Goal: Transaction & Acquisition: Purchase product/service

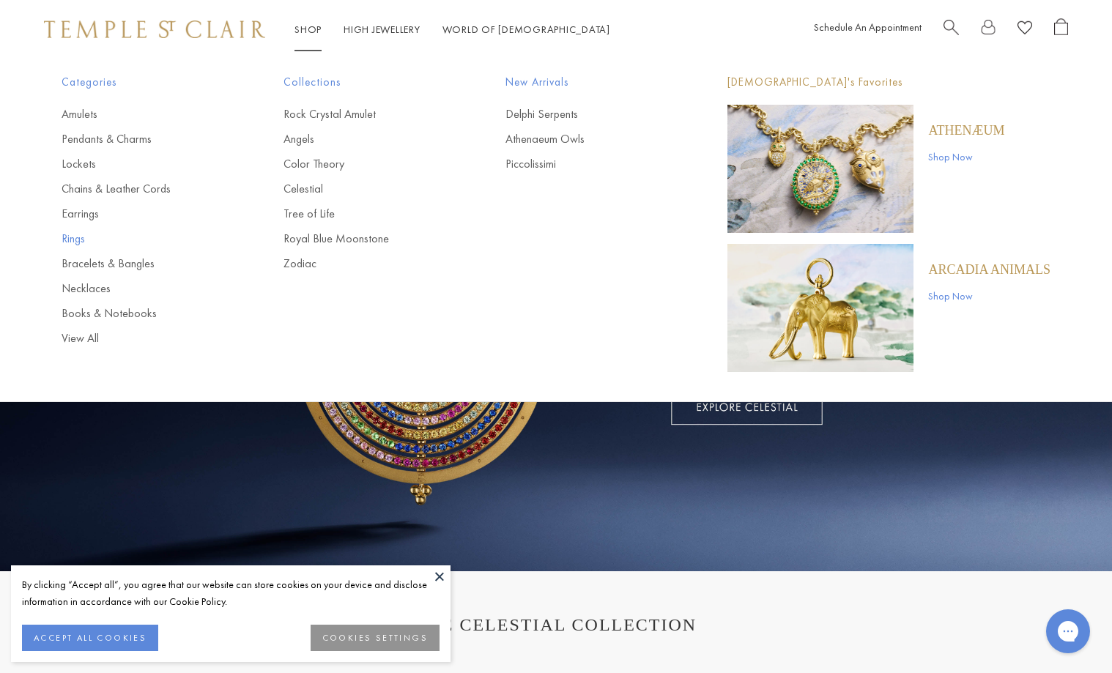
click at [78, 238] on link "Rings" at bounding box center [143, 239] width 163 height 16
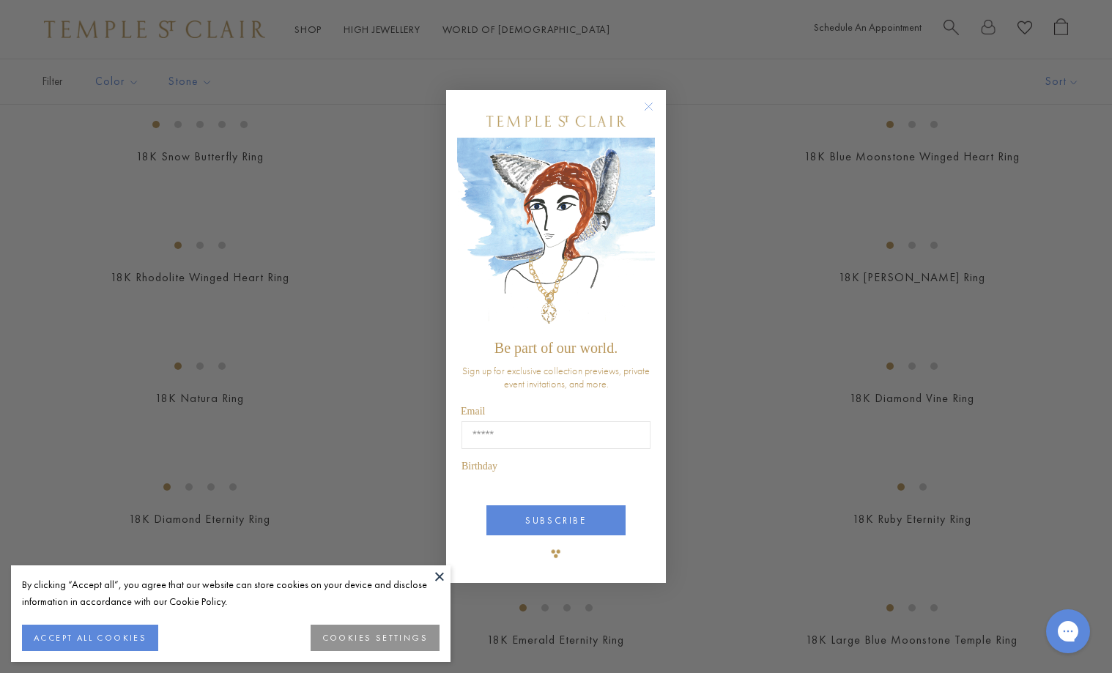
scroll to position [985, 0]
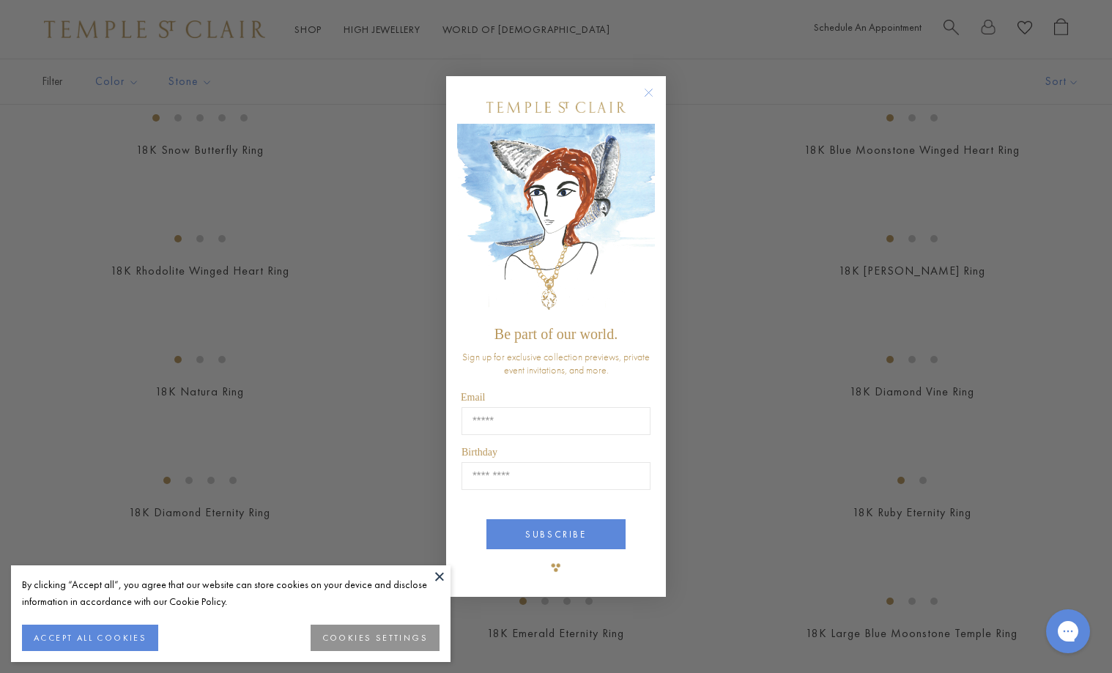
click at [646, 90] on circle "Close dialog" at bounding box center [650, 93] width 18 height 18
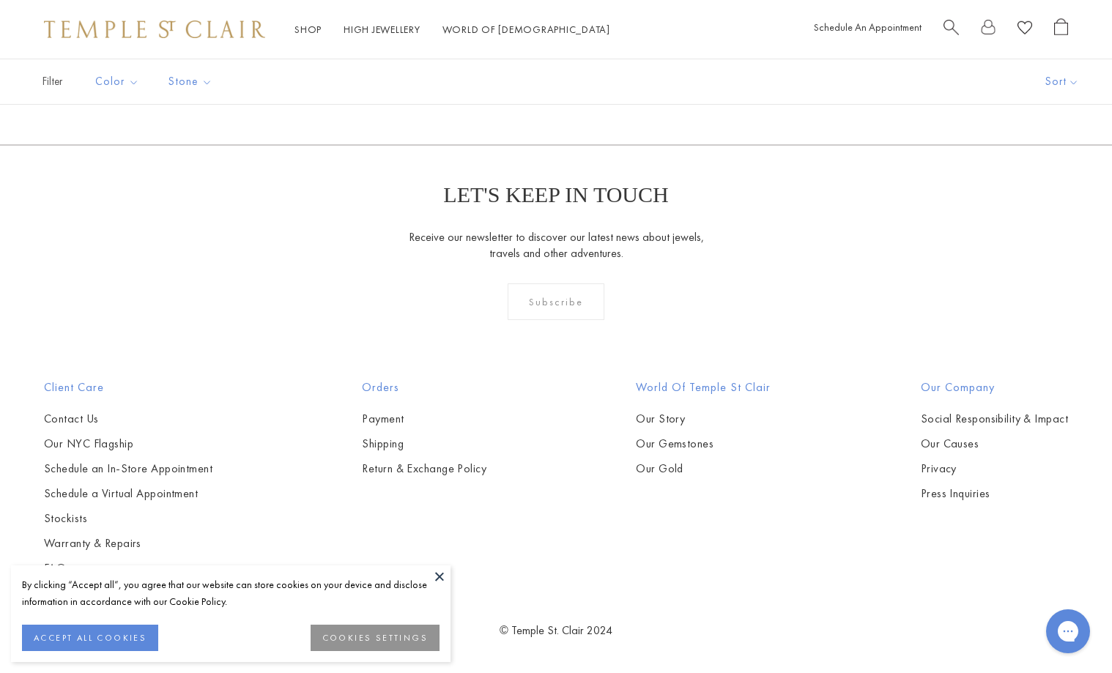
scroll to position [5184, 0]
click at [0, 0] on img at bounding box center [0, 0] width 0 height 0
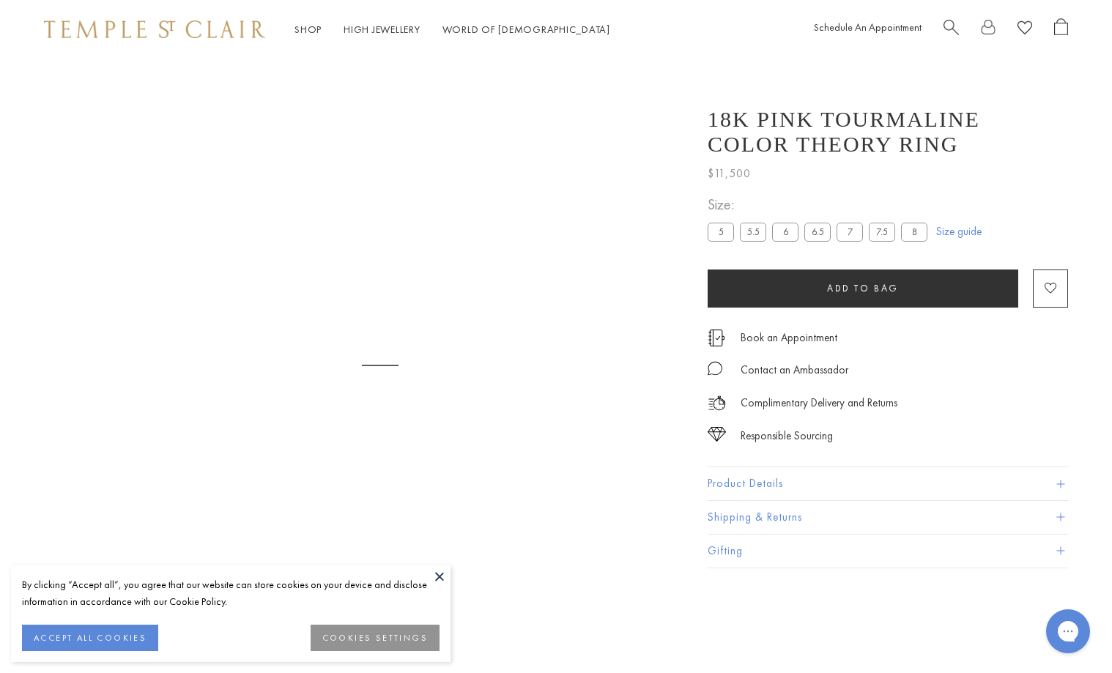
scroll to position [59, 0]
